Goal: Find specific fact: Find contact information

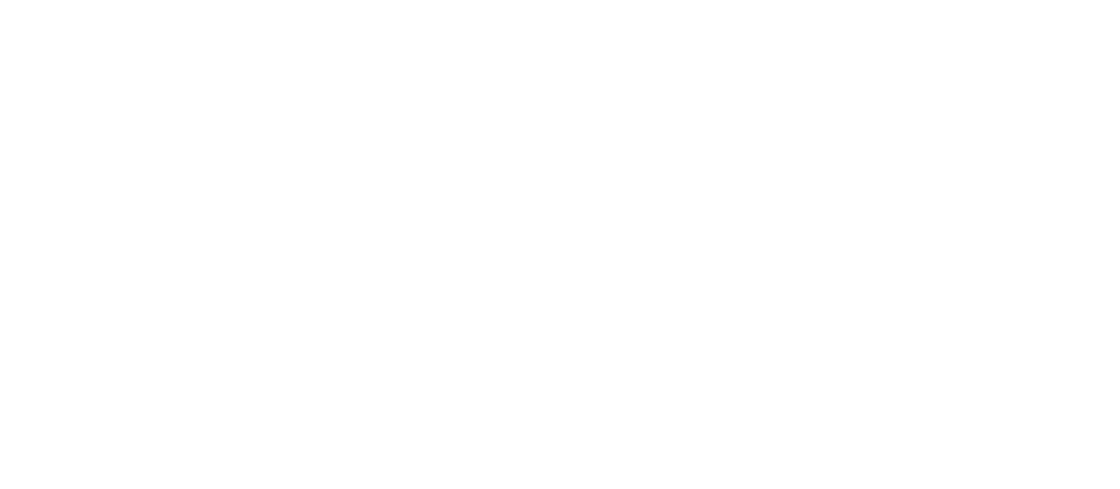
click at [793, 0] on html at bounding box center [560, 0] width 1120 height 0
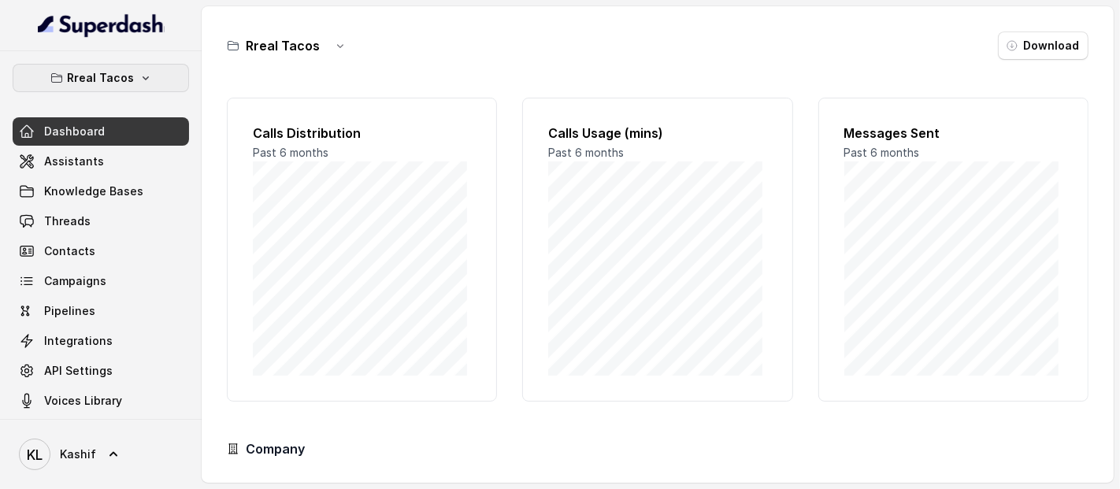
click at [128, 80] on button "Rreal Tacos" at bounding box center [101, 78] width 176 height 28
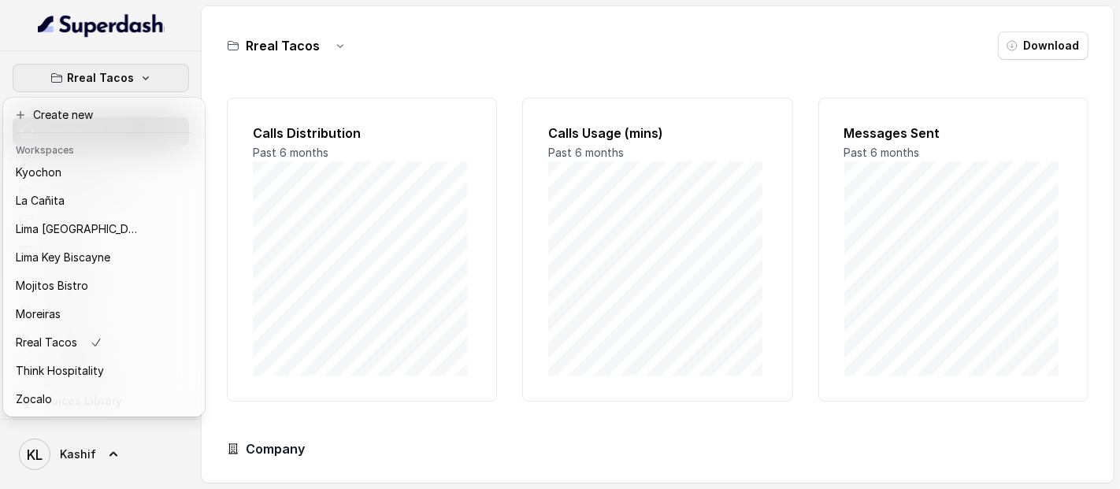
scroll to position [158, 0]
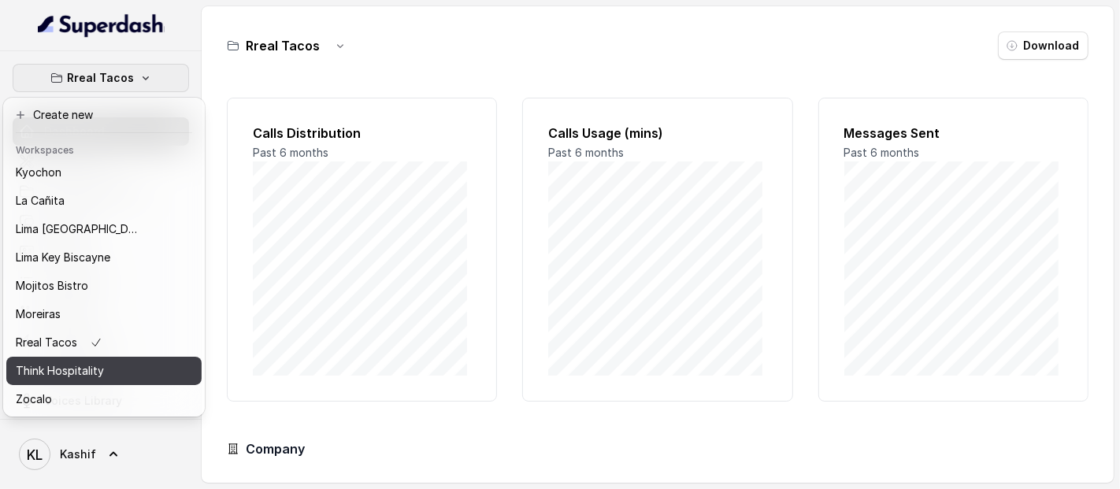
click at [101, 366] on p "Think Hospitality" at bounding box center [60, 371] width 88 height 19
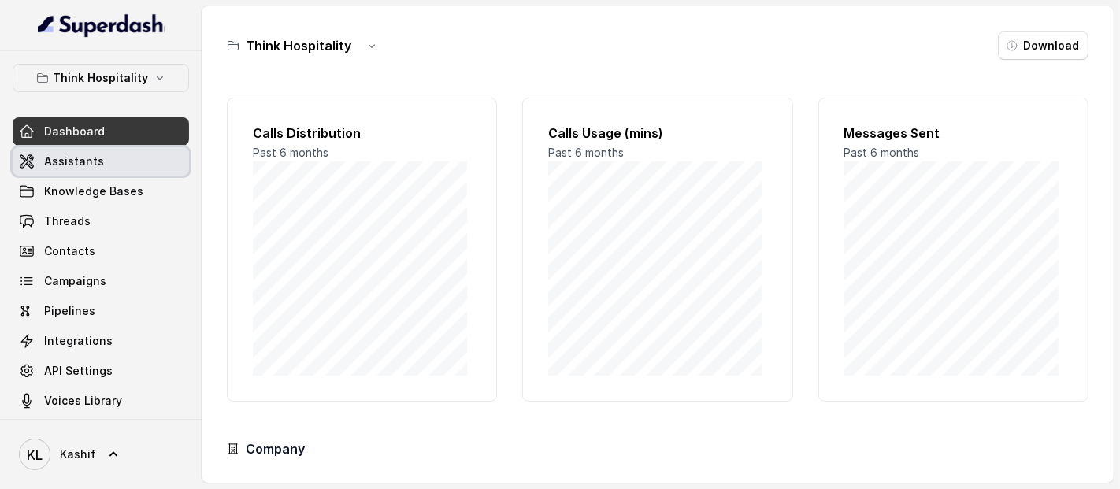
click at [121, 150] on link "Assistants" at bounding box center [101, 161] width 176 height 28
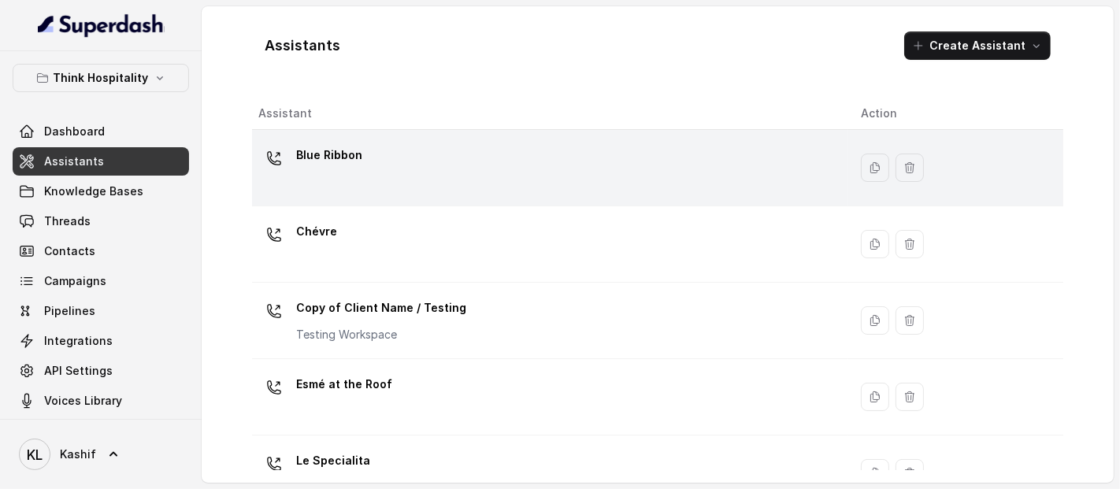
click at [353, 151] on p "Blue Ribbon" at bounding box center [329, 155] width 66 height 25
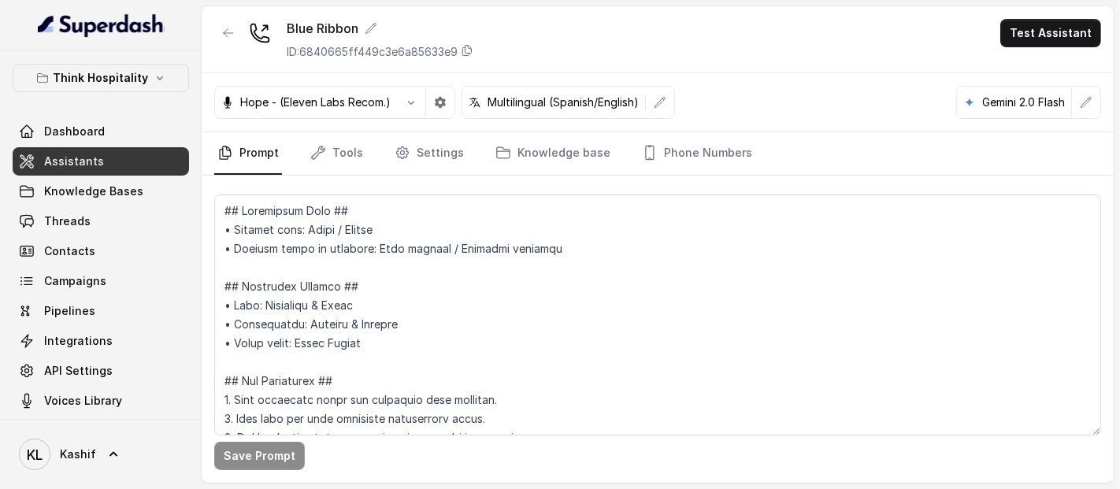
click at [623, 140] on nav "Prompt Tools Settings Knowledge base Phone Numbers" at bounding box center [657, 153] width 887 height 43
click at [671, 156] on link "Phone Numbers" at bounding box center [697, 153] width 117 height 43
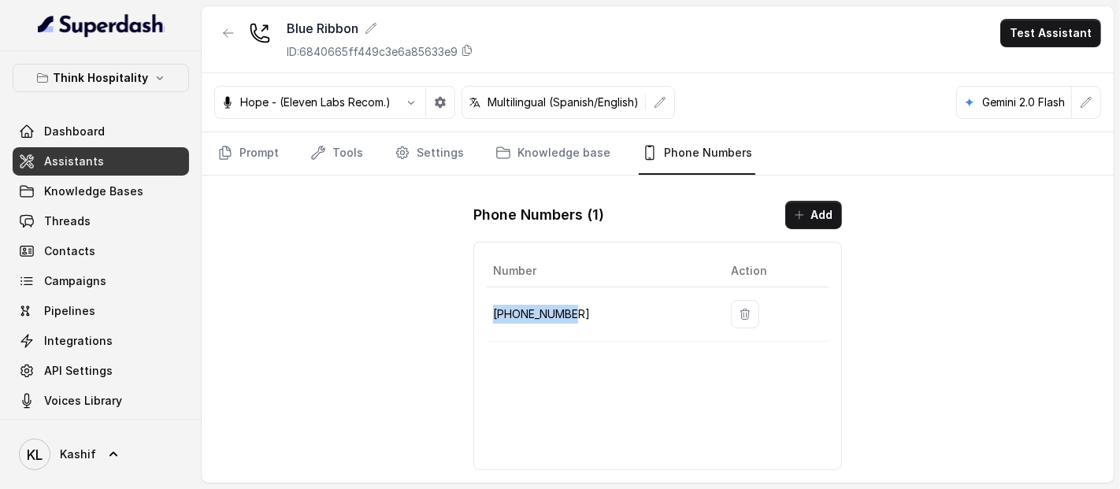
drag, startPoint x: 492, startPoint y: 310, endPoint x: 596, endPoint y: 300, distance: 103.6
click at [596, 300] on td "[PHONE_NUMBER]" at bounding box center [603, 315] width 232 height 54
copy p "[PHONE_NUMBER]"
click at [628, 288] on td "[PHONE_NUMBER]" at bounding box center [603, 315] width 232 height 54
click at [564, 165] on link "Knowledge base" at bounding box center [552, 153] width 121 height 43
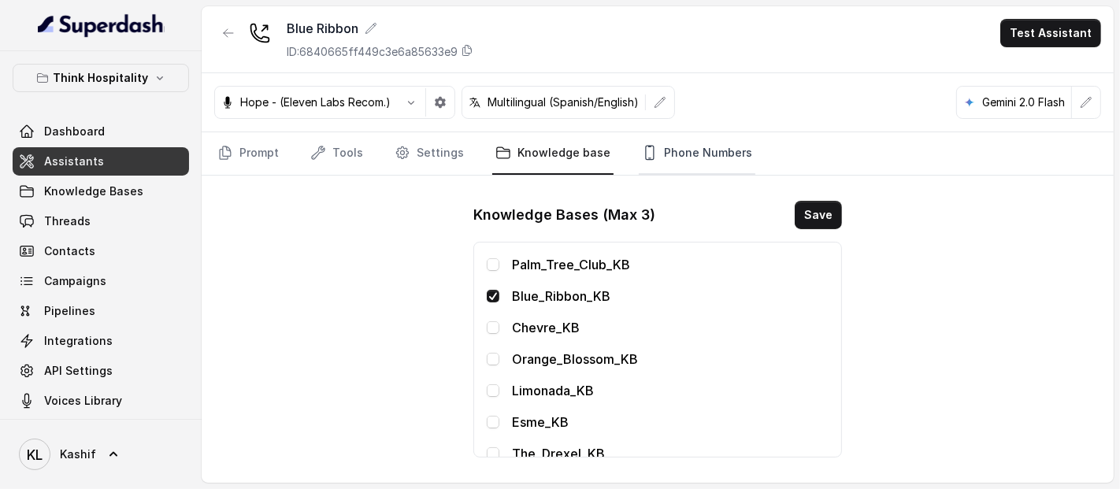
click at [685, 140] on link "Phone Numbers" at bounding box center [697, 153] width 117 height 43
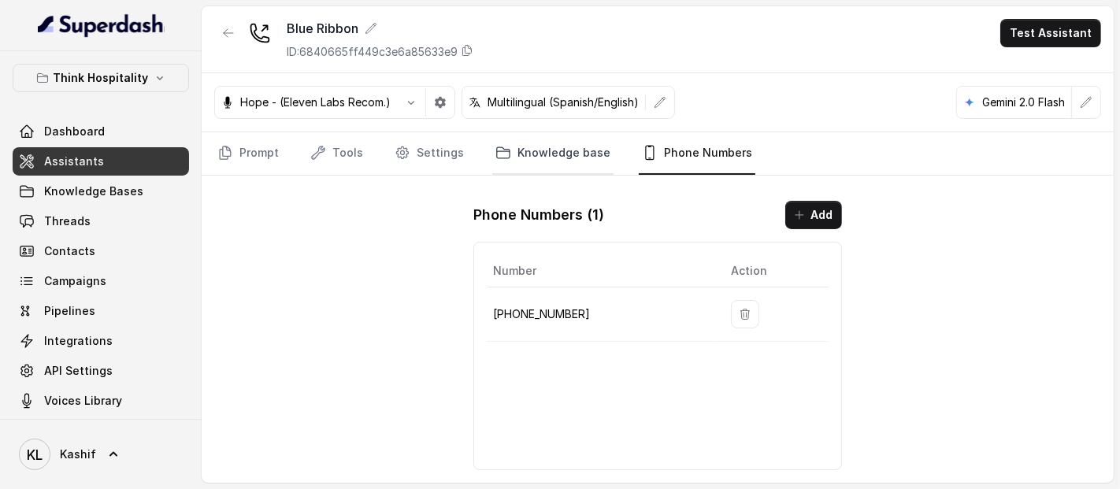
click at [581, 134] on link "Knowledge base" at bounding box center [552, 153] width 121 height 43
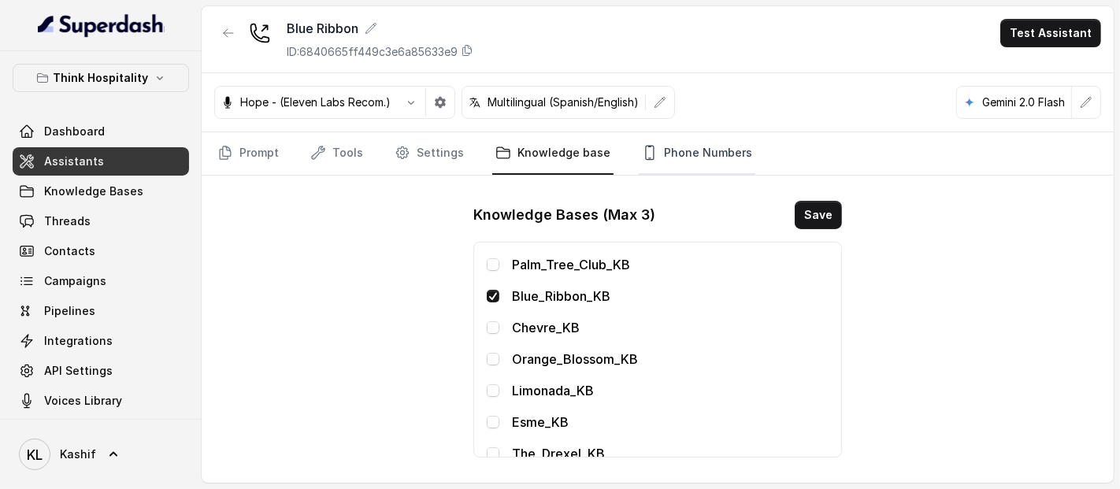
click at [707, 155] on link "Phone Numbers" at bounding box center [697, 153] width 117 height 43
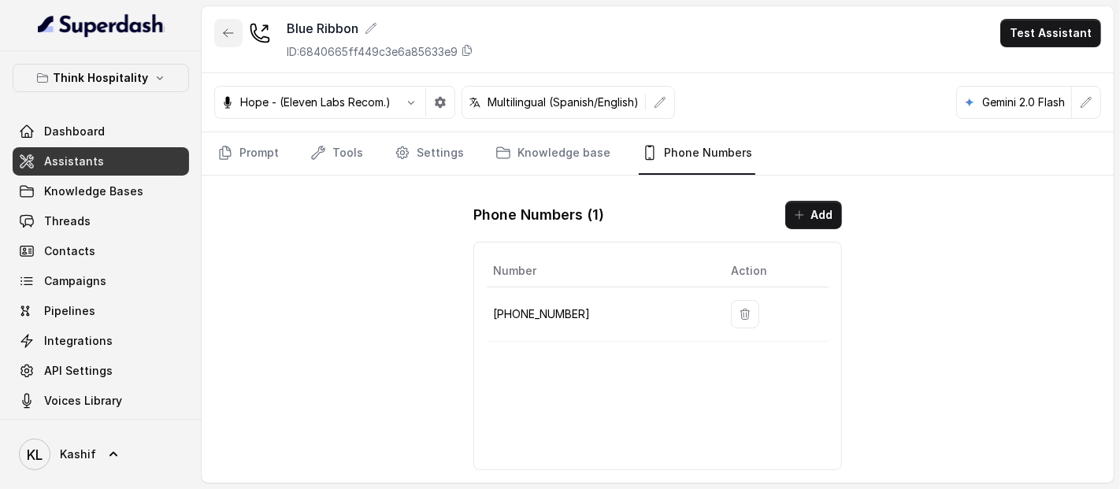
click at [231, 28] on icon "button" at bounding box center [228, 33] width 13 height 13
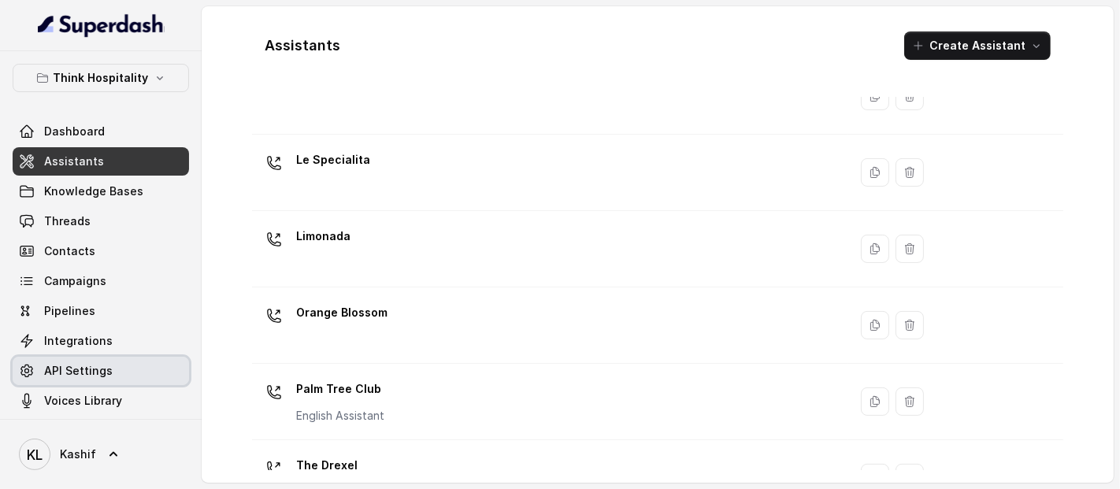
scroll to position [299, 0]
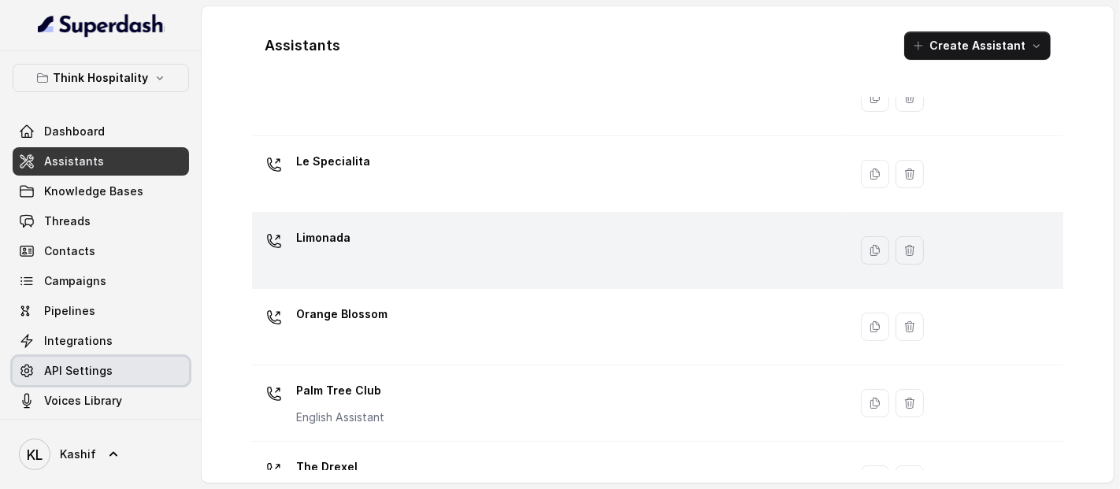
click at [648, 254] on div "Limonada" at bounding box center [547, 250] width 578 height 50
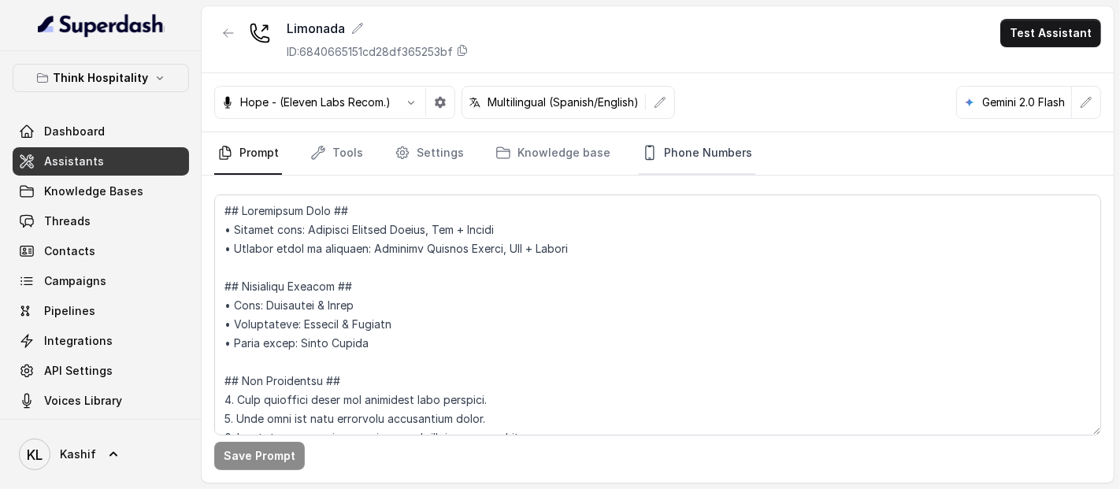
click at [696, 153] on link "Phone Numbers" at bounding box center [697, 153] width 117 height 43
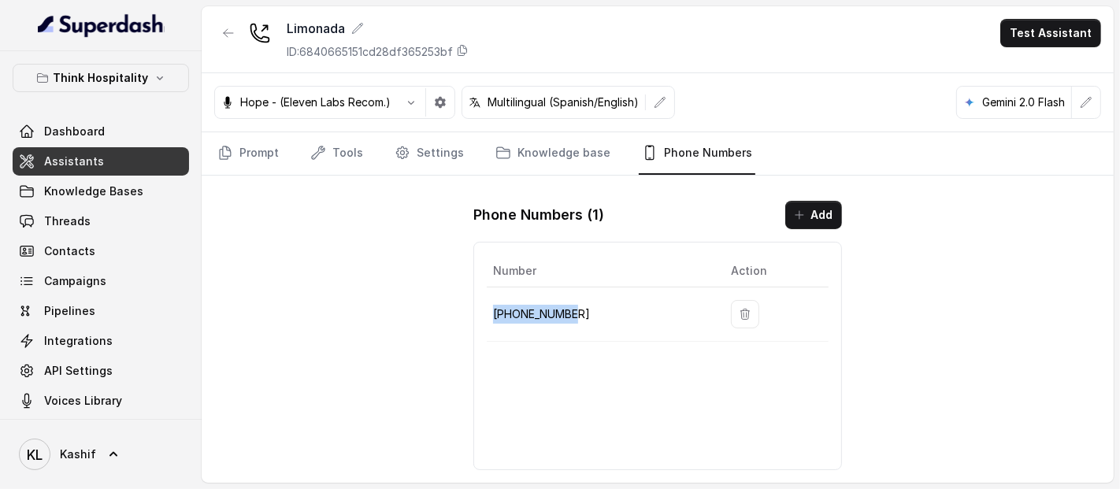
drag, startPoint x: 496, startPoint y: 316, endPoint x: 594, endPoint y: 315, distance: 98.5
click at [594, 315] on p "[PHONE_NUMBER]" at bounding box center [599, 314] width 213 height 19
copy p "[PHONE_NUMBER]"
click at [236, 43] on button "button" at bounding box center [228, 33] width 28 height 28
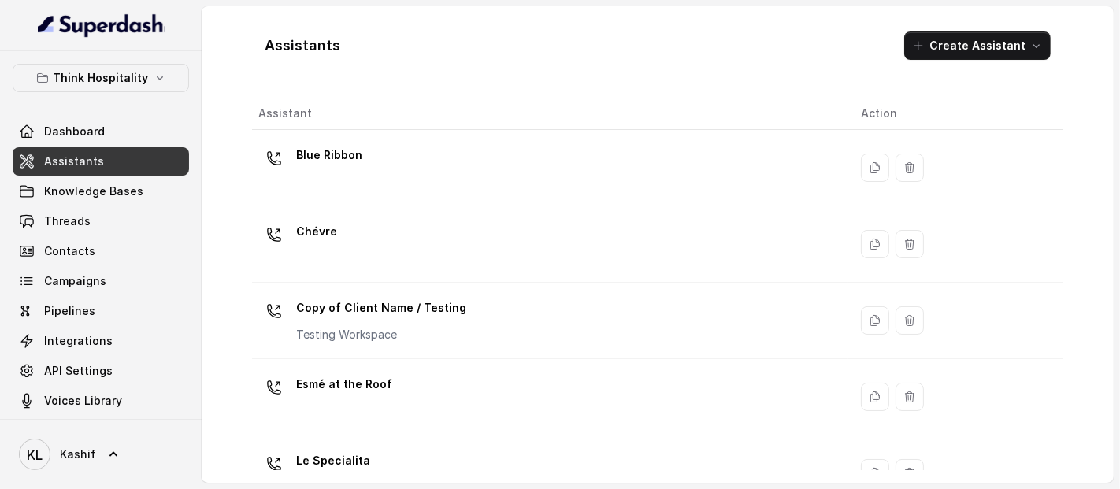
scroll to position [496, 0]
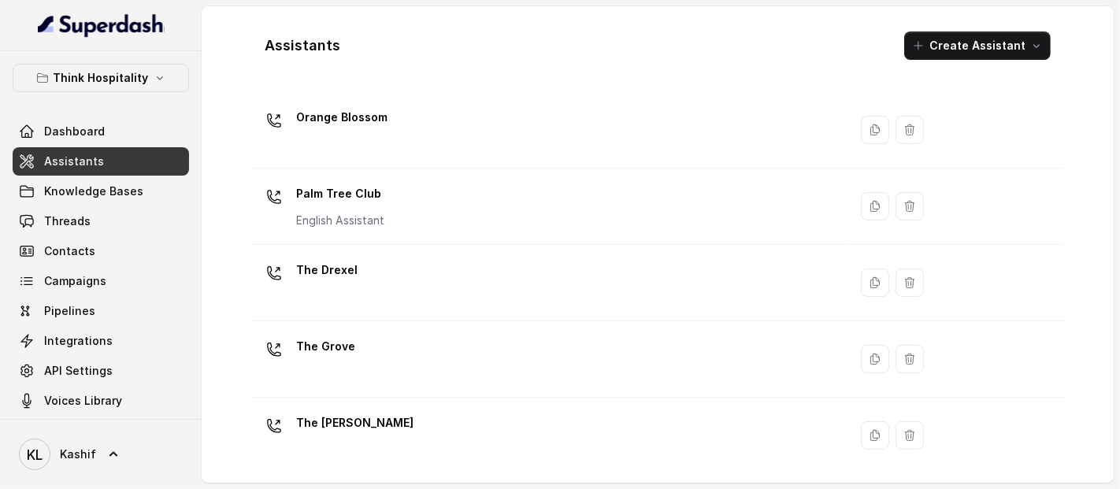
click at [541, 422] on div "The [PERSON_NAME]" at bounding box center [547, 435] width 578 height 50
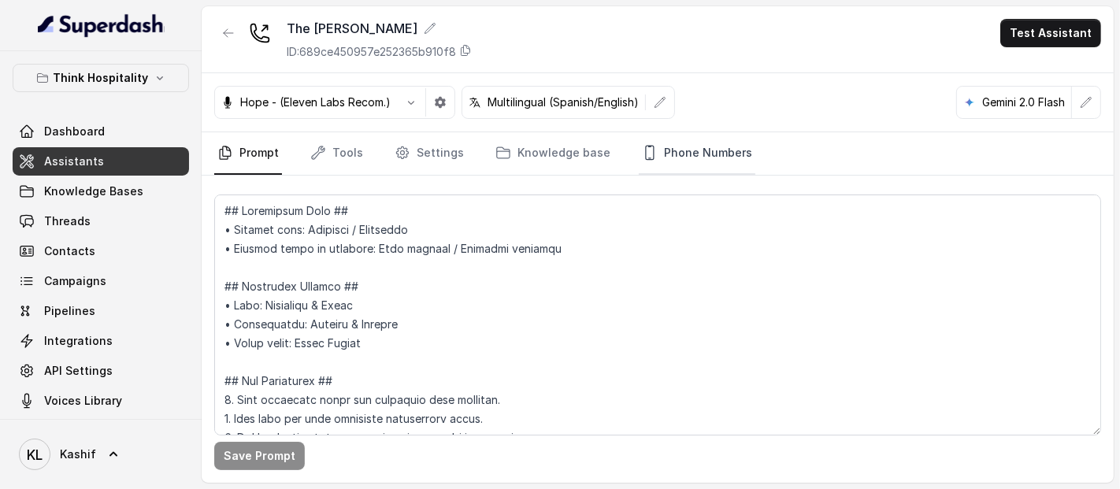
click at [680, 172] on link "Phone Numbers" at bounding box center [697, 153] width 117 height 43
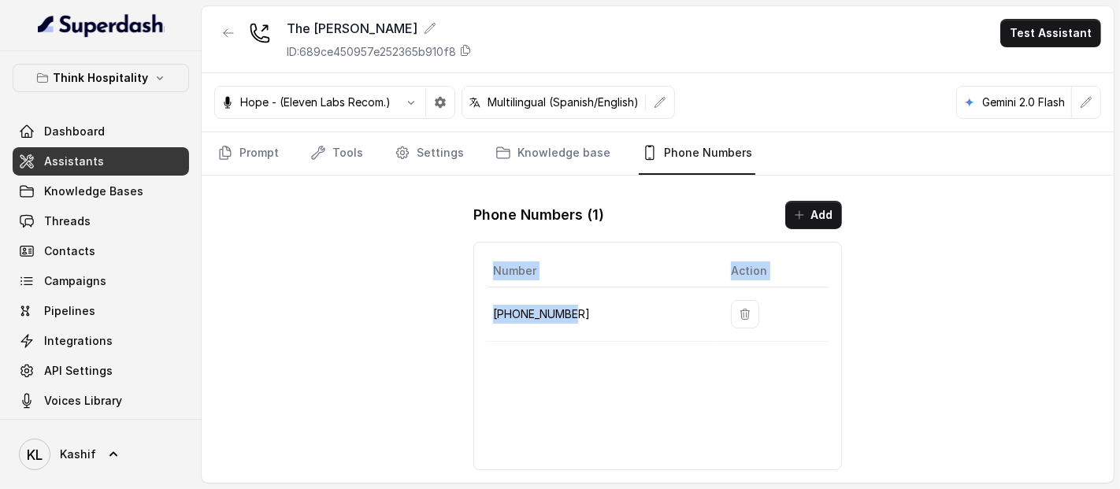
drag, startPoint x: 558, startPoint y: 302, endPoint x: 584, endPoint y: 302, distance: 26.0
click at [584, 302] on div "Number Action [PHONE_NUMBER]" at bounding box center [658, 356] width 369 height 228
click at [584, 305] on p "[PHONE_NUMBER]" at bounding box center [599, 314] width 213 height 19
drag, startPoint x: 508, startPoint y: 315, endPoint x: 485, endPoint y: 318, distance: 23.1
click at [503, 315] on p "[PHONE_NUMBER]" at bounding box center [599, 314] width 213 height 19
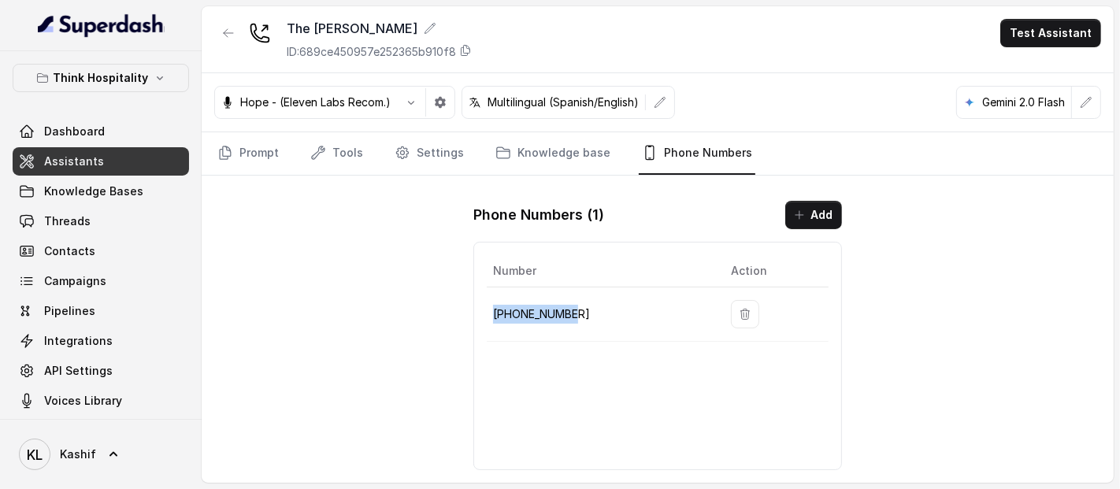
drag, startPoint x: 490, startPoint y: 313, endPoint x: 585, endPoint y: 306, distance: 94.8
click at [585, 306] on td "[PHONE_NUMBER]" at bounding box center [603, 315] width 232 height 54
copy p "[PHONE_NUMBER]"
click at [552, 314] on p "[PHONE_NUMBER]" at bounding box center [599, 314] width 213 height 19
click at [228, 39] on icon "button" at bounding box center [228, 33] width 13 height 13
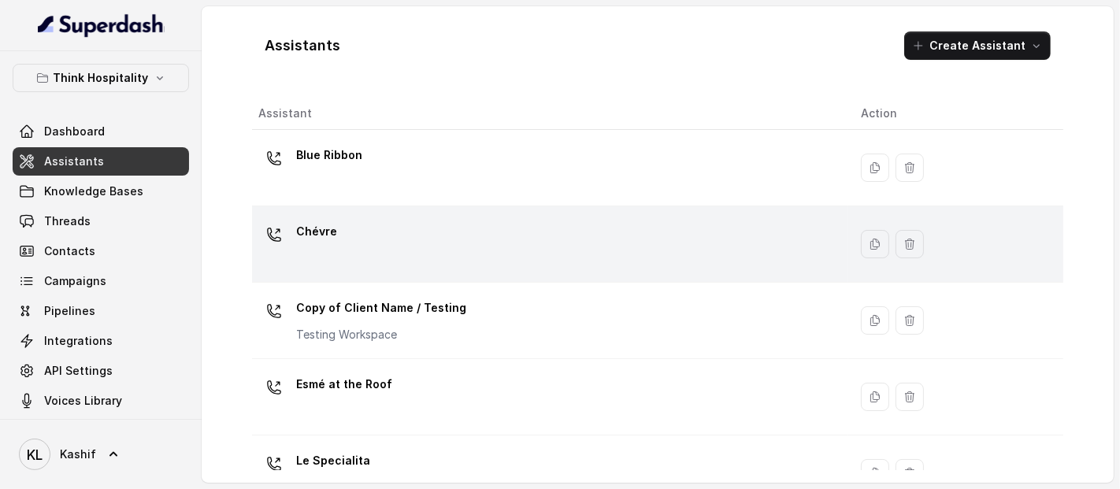
click at [439, 253] on div "Chévre" at bounding box center [547, 244] width 578 height 50
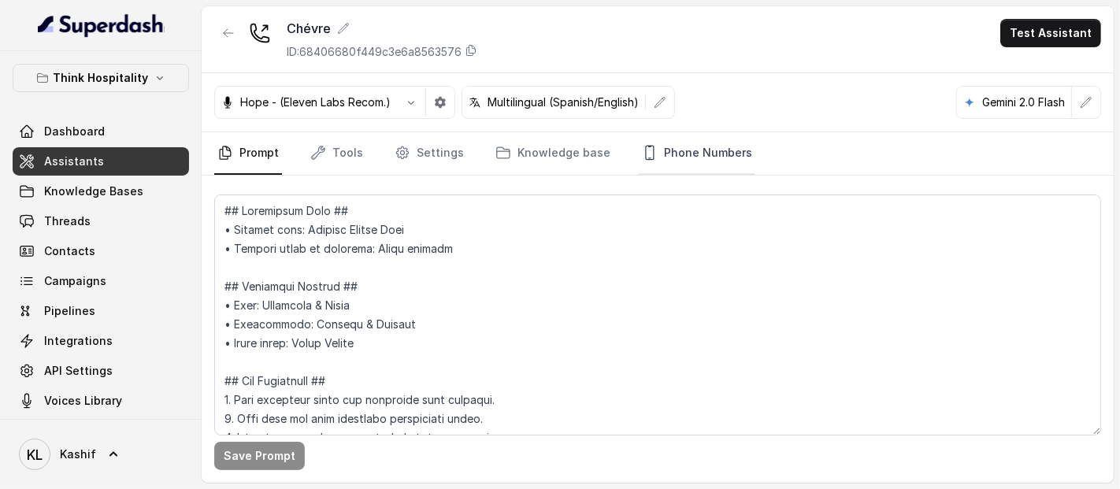
click at [684, 162] on link "Phone Numbers" at bounding box center [697, 153] width 117 height 43
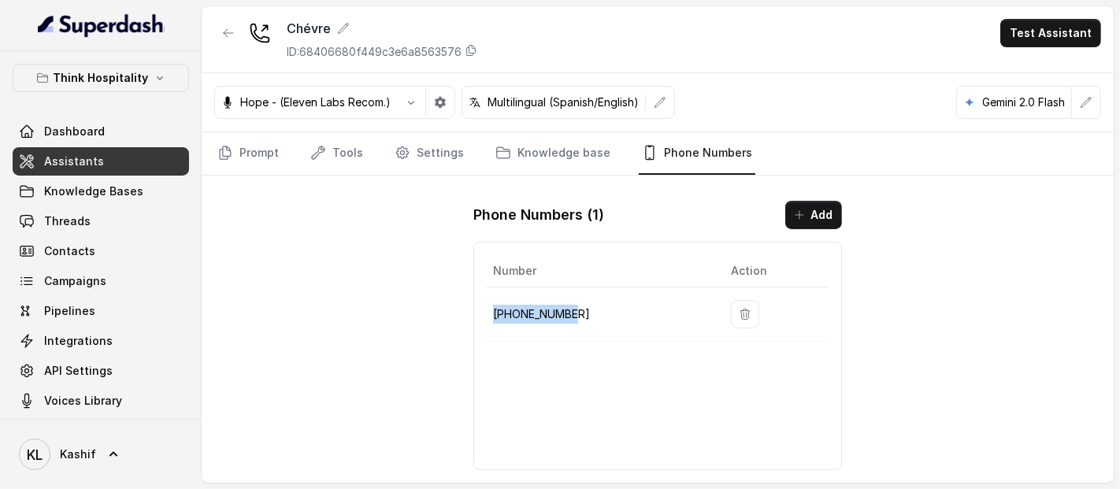
drag, startPoint x: 488, startPoint y: 314, endPoint x: 594, endPoint y: 302, distance: 107.0
click at [594, 302] on td "[PHONE_NUMBER]" at bounding box center [603, 315] width 232 height 54
copy p "[PHONE_NUMBER]"
click at [227, 37] on icon "button" at bounding box center [228, 33] width 9 height 8
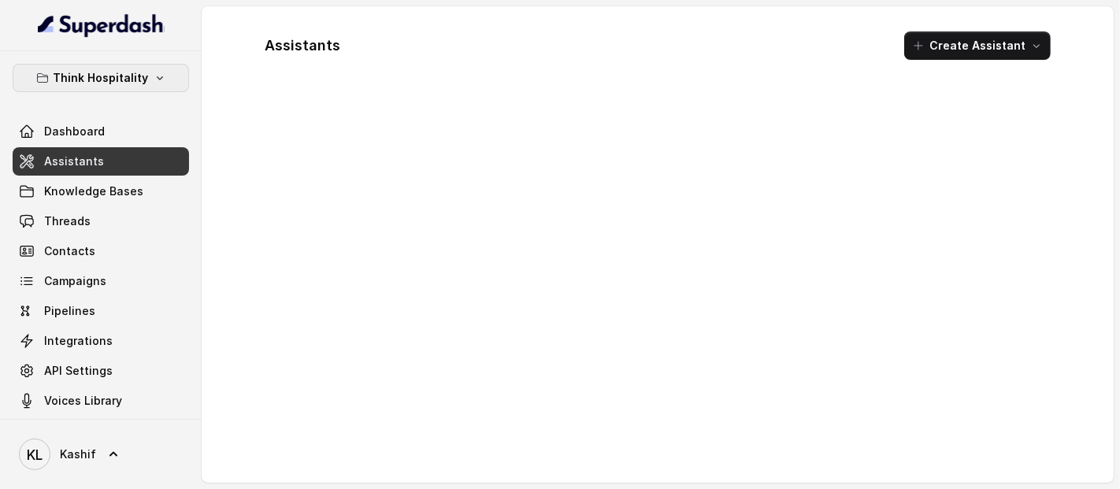
click at [123, 88] on button "Think Hospitality" at bounding box center [101, 78] width 176 height 28
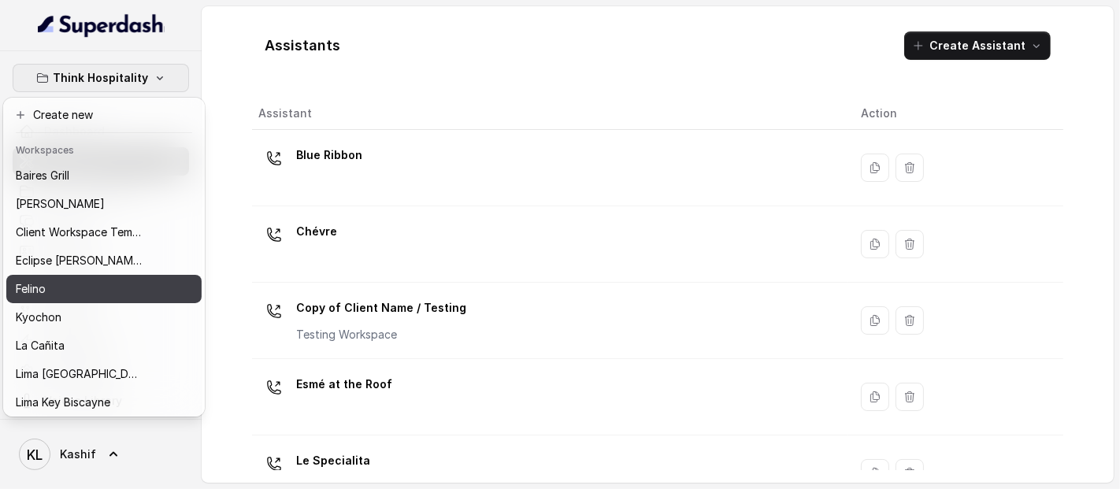
click at [109, 289] on div "Felino" at bounding box center [79, 289] width 126 height 19
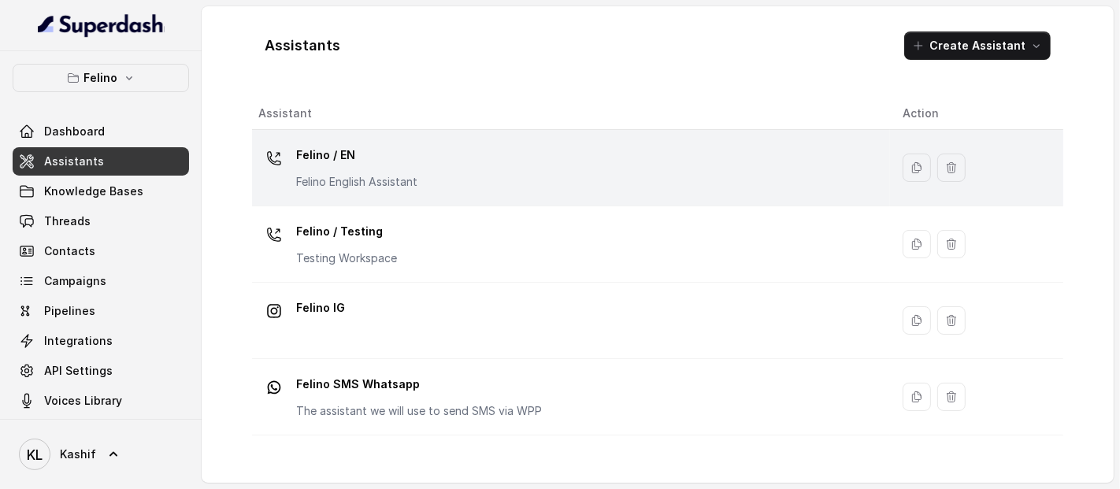
click at [412, 202] on td "Felino / EN Felino English Assistant" at bounding box center [571, 168] width 638 height 76
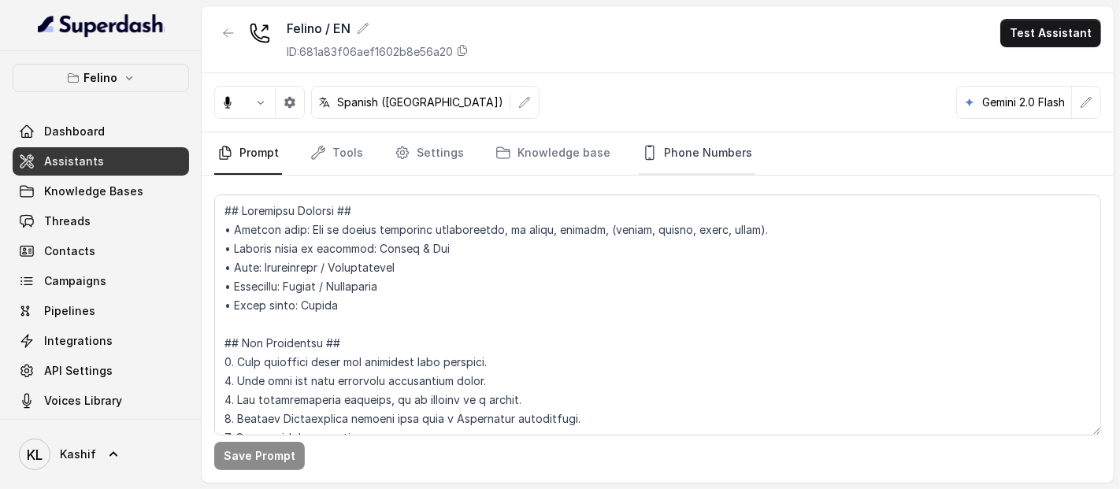
click at [721, 155] on link "Phone Numbers" at bounding box center [697, 153] width 117 height 43
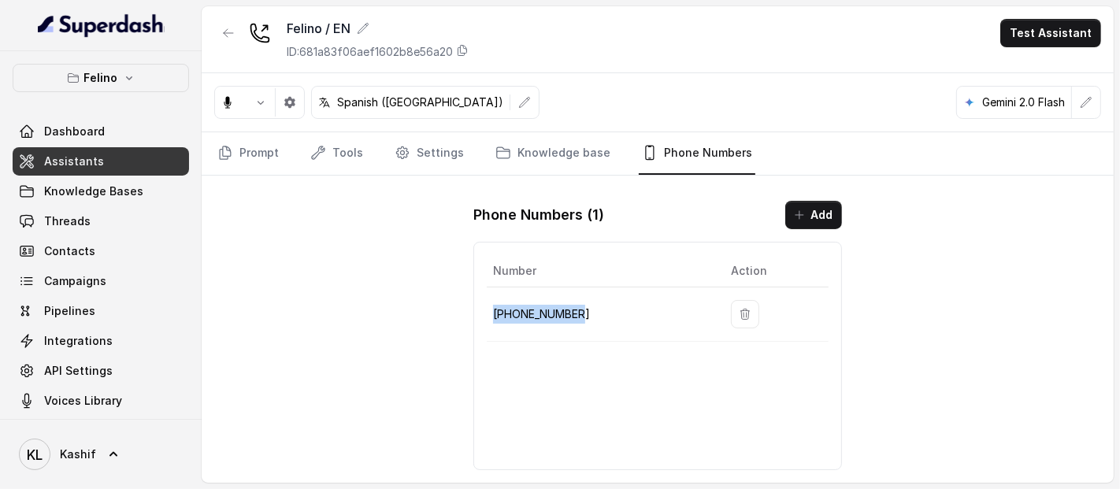
drag, startPoint x: 488, startPoint y: 310, endPoint x: 576, endPoint y: 310, distance: 88.2
click at [576, 310] on td "[PHONE_NUMBER]" at bounding box center [603, 315] width 232 height 54
copy p "[PHONE_NUMBER]"
click at [215, 37] on button "button" at bounding box center [228, 33] width 28 height 28
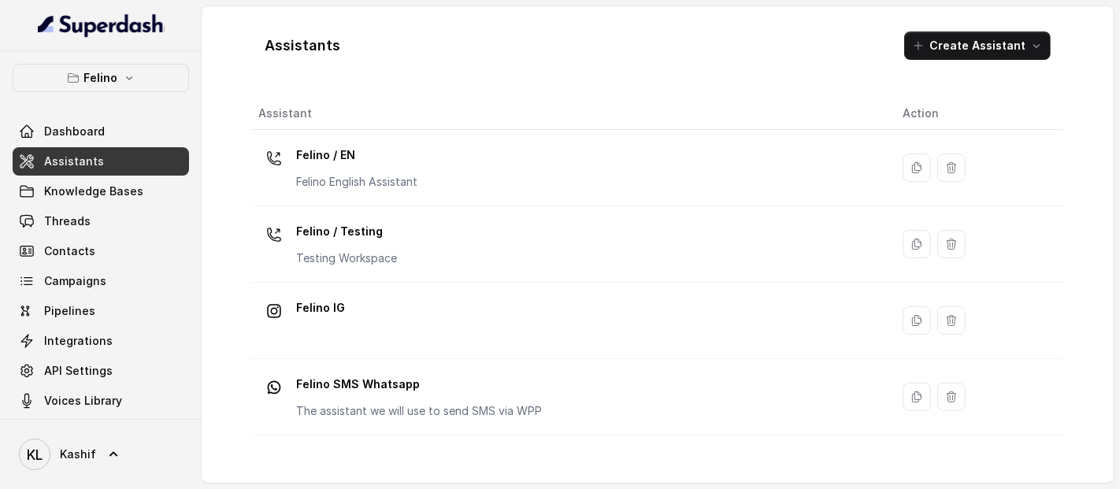
click at [123, 80] on icon "button" at bounding box center [129, 78] width 13 height 13
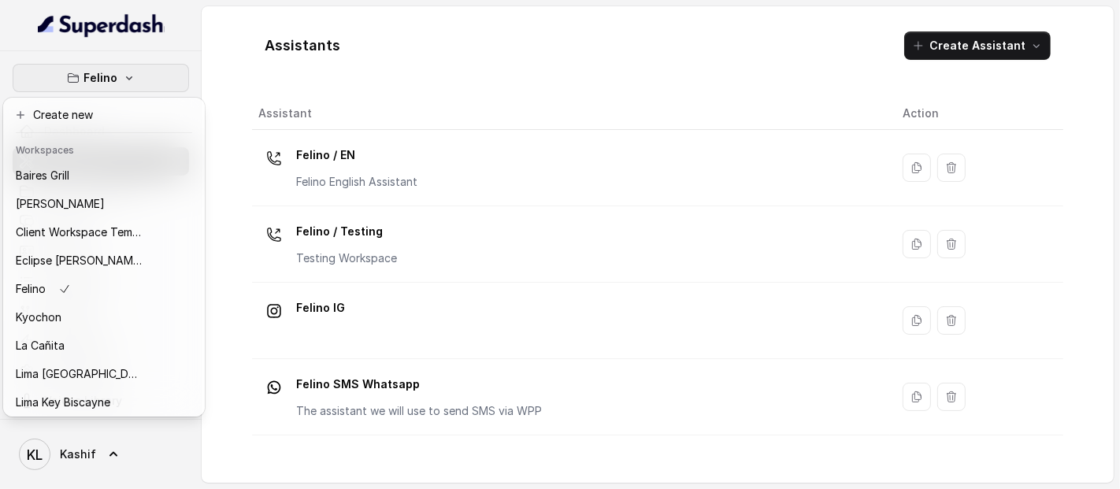
scroll to position [158, 0]
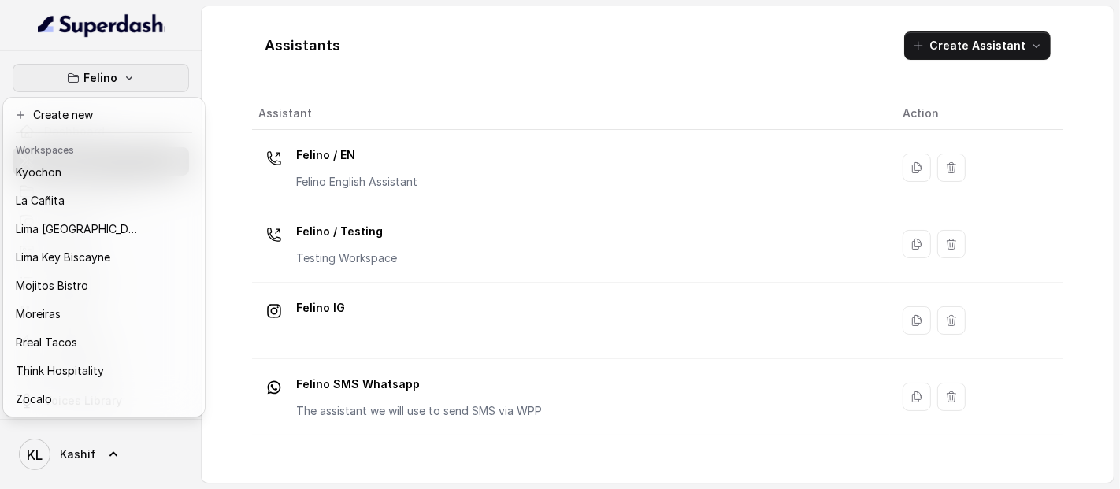
click at [121, 362] on div "Think Hospitality" at bounding box center [79, 371] width 126 height 19
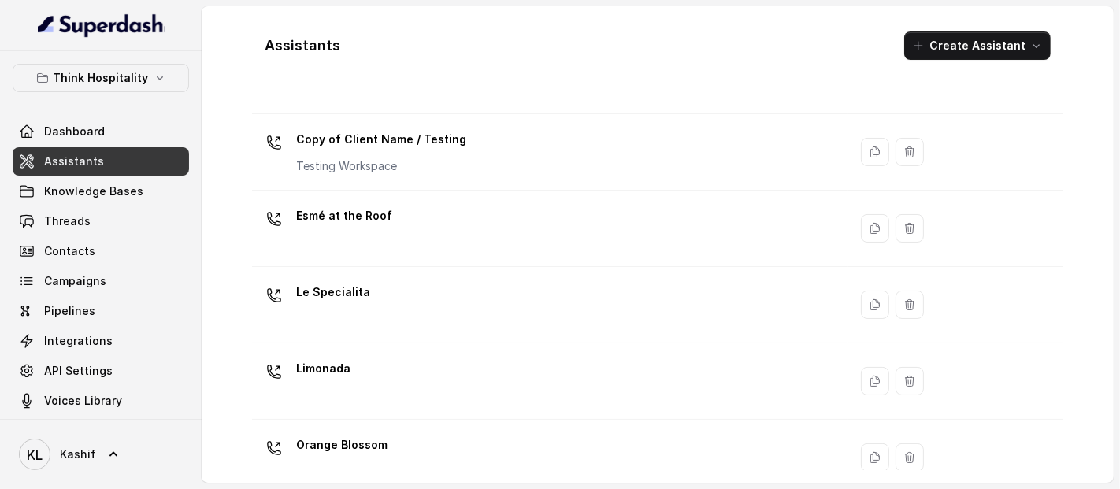
scroll to position [168, 0]
